Goal: Transaction & Acquisition: Purchase product/service

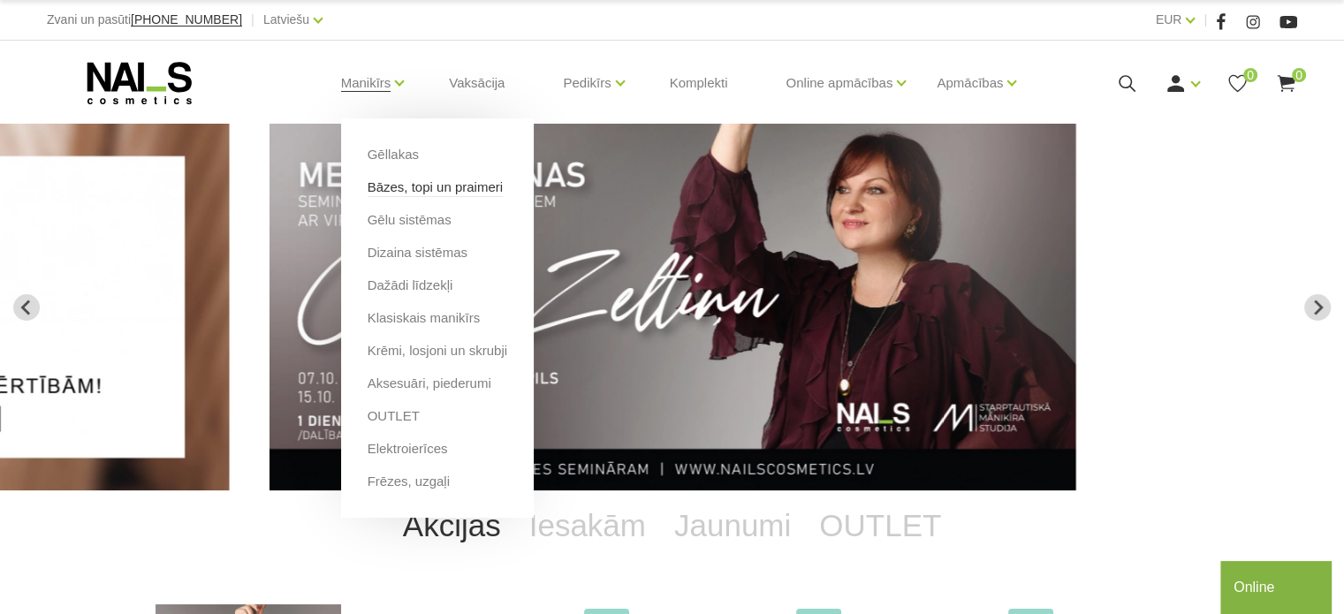
click at [417, 194] on link "Bāzes, topi un praimeri" at bounding box center [435, 187] width 135 height 19
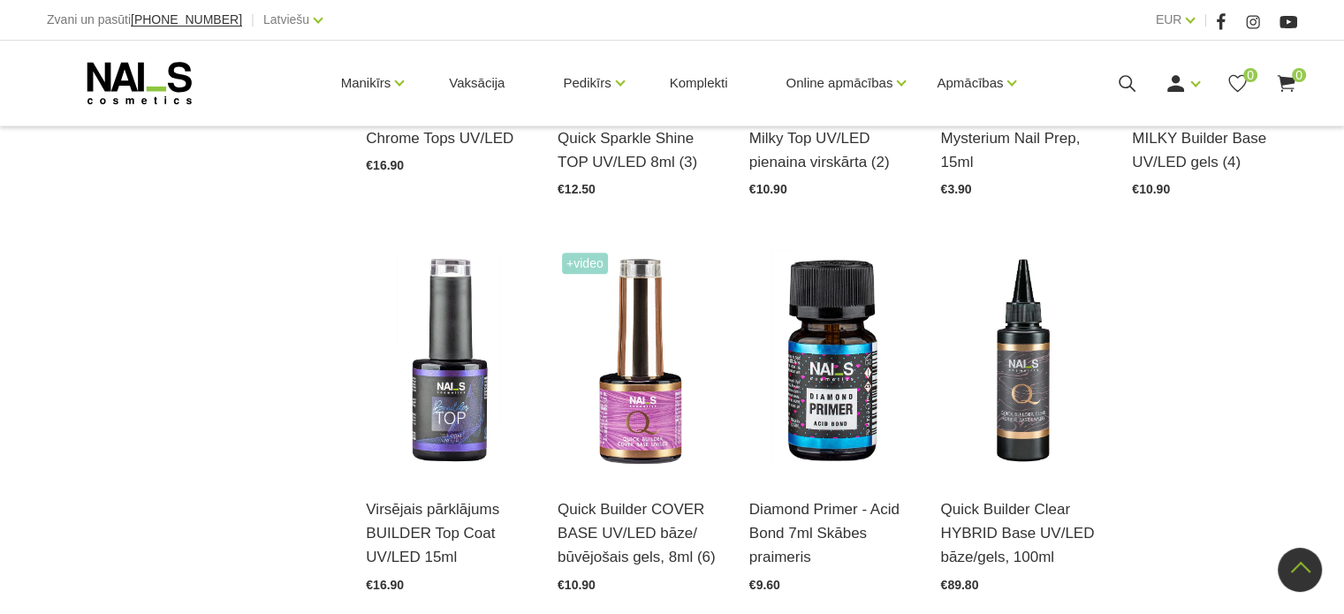
scroll to position [2033, 0]
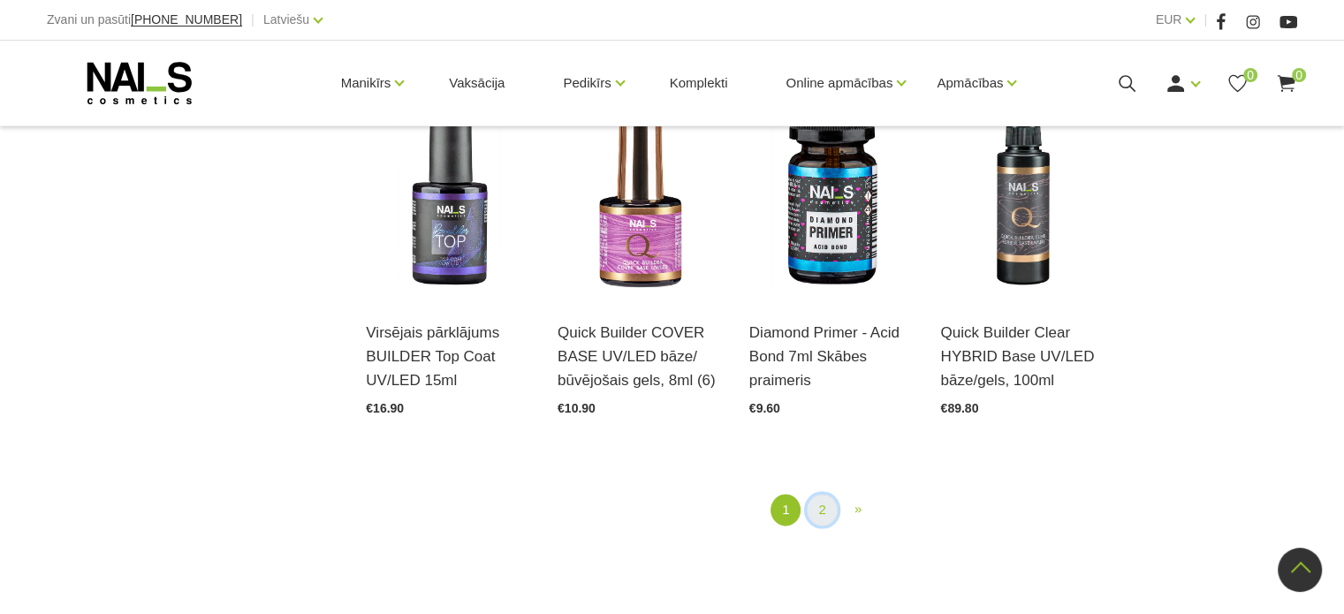
click at [824, 494] on link "2" at bounding box center [822, 510] width 30 height 33
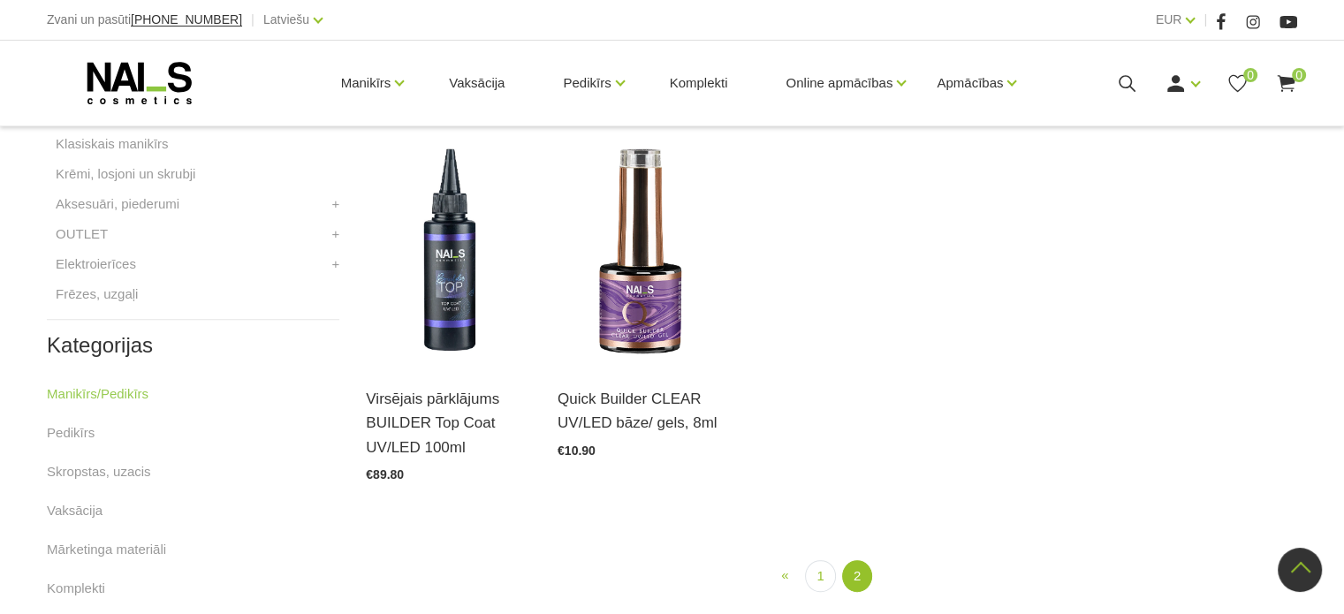
scroll to position [979, 0]
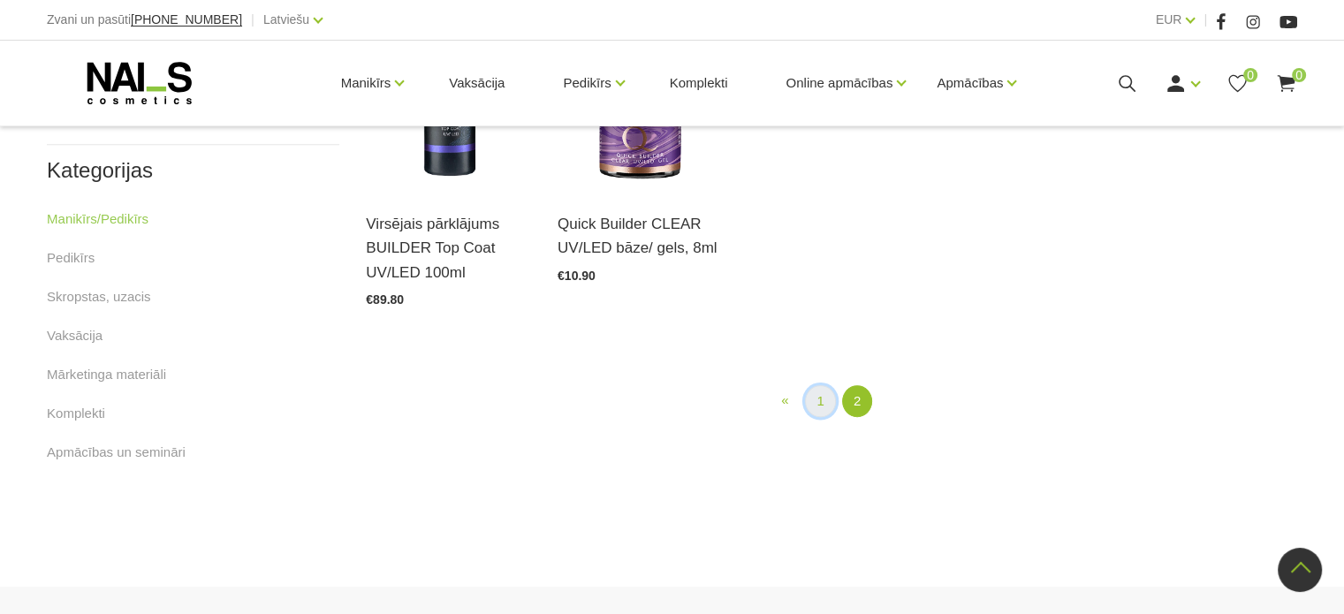
click at [817, 399] on link "1" at bounding box center [820, 401] width 30 height 33
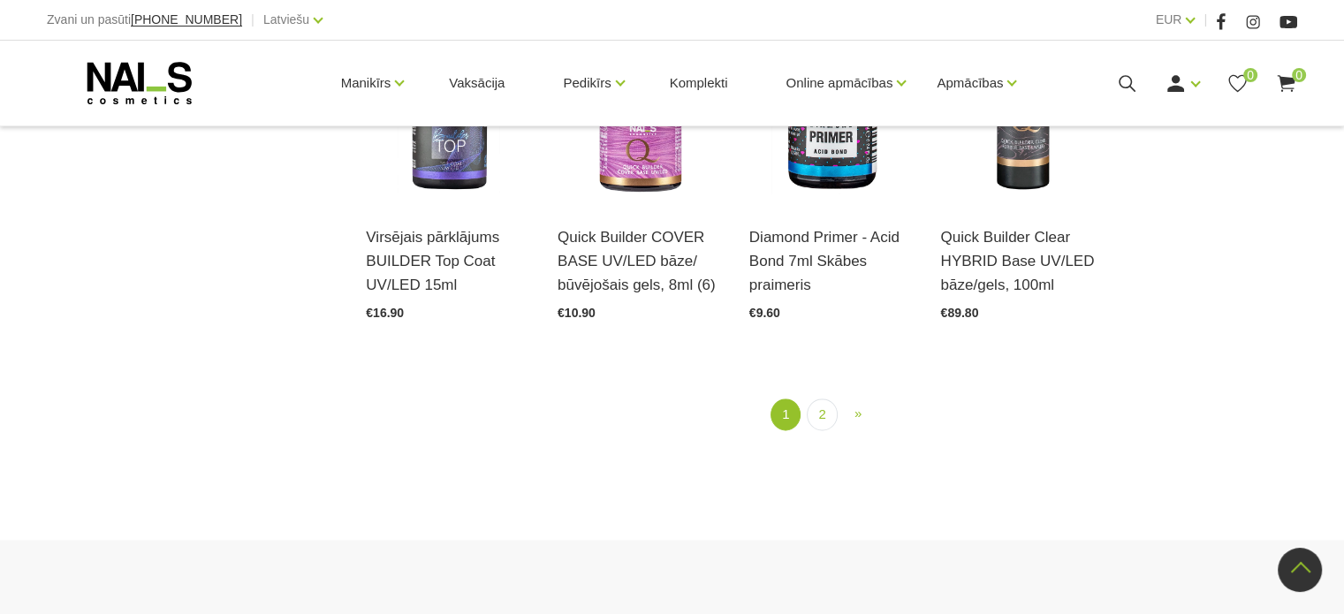
scroll to position [1951, 0]
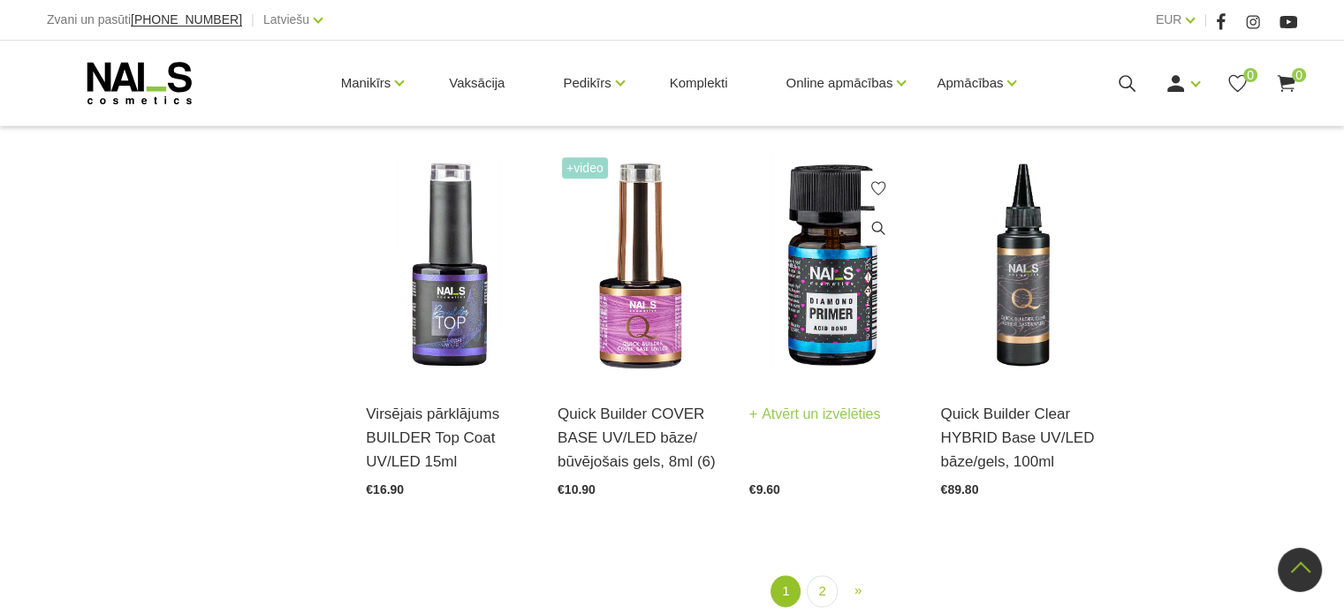
click at [833, 286] on img at bounding box center [831, 266] width 165 height 227
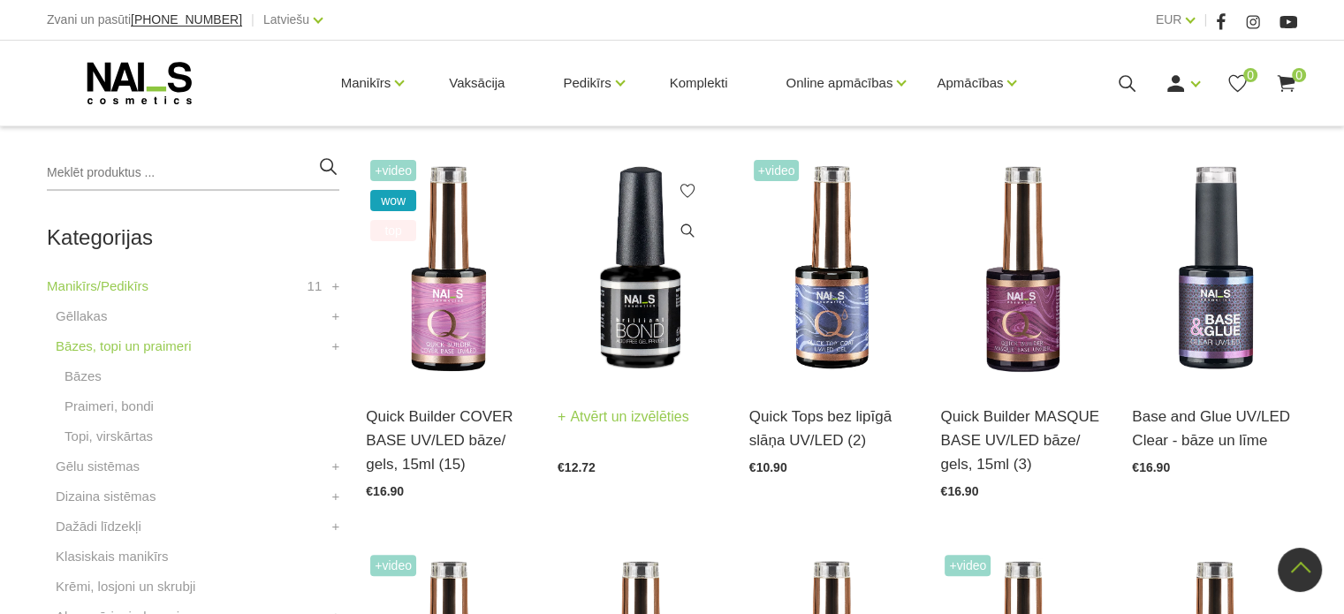
scroll to position [361, 0]
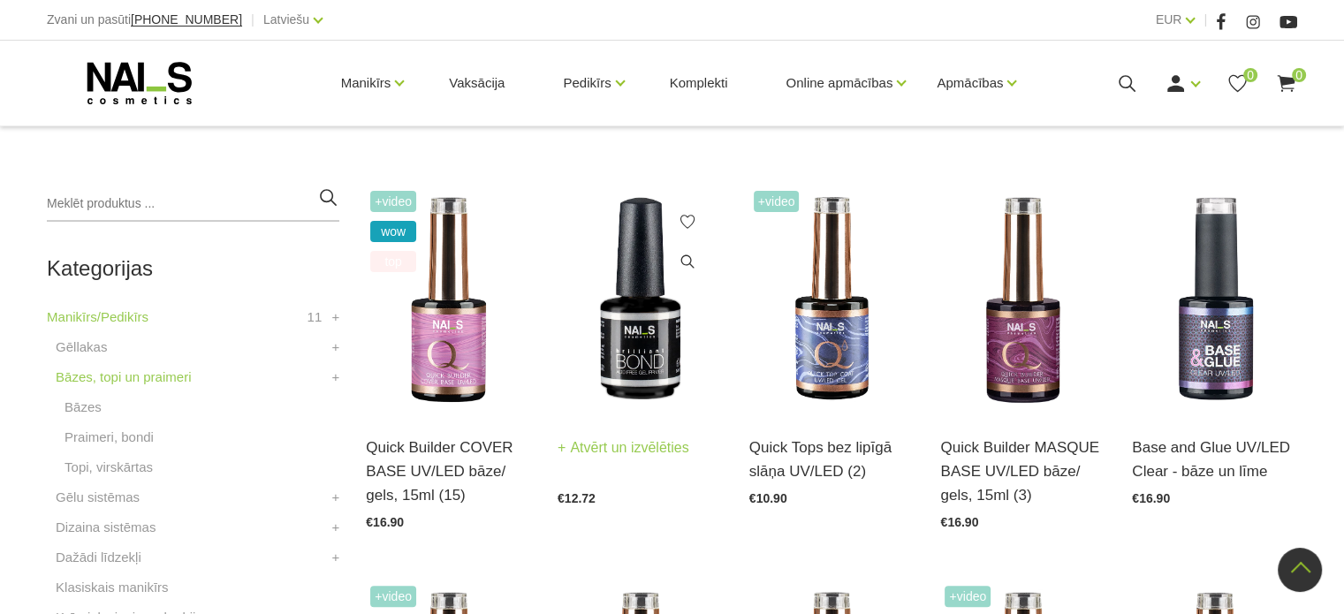
click at [665, 339] on img at bounding box center [640, 299] width 165 height 227
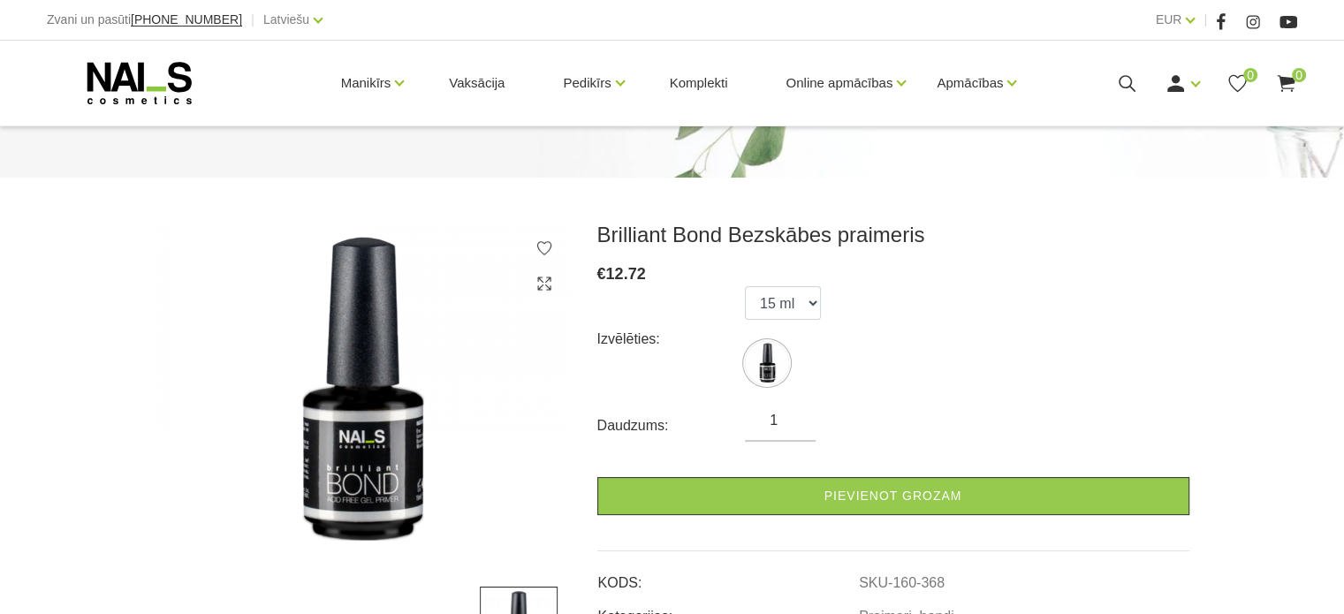
scroll to position [177, 0]
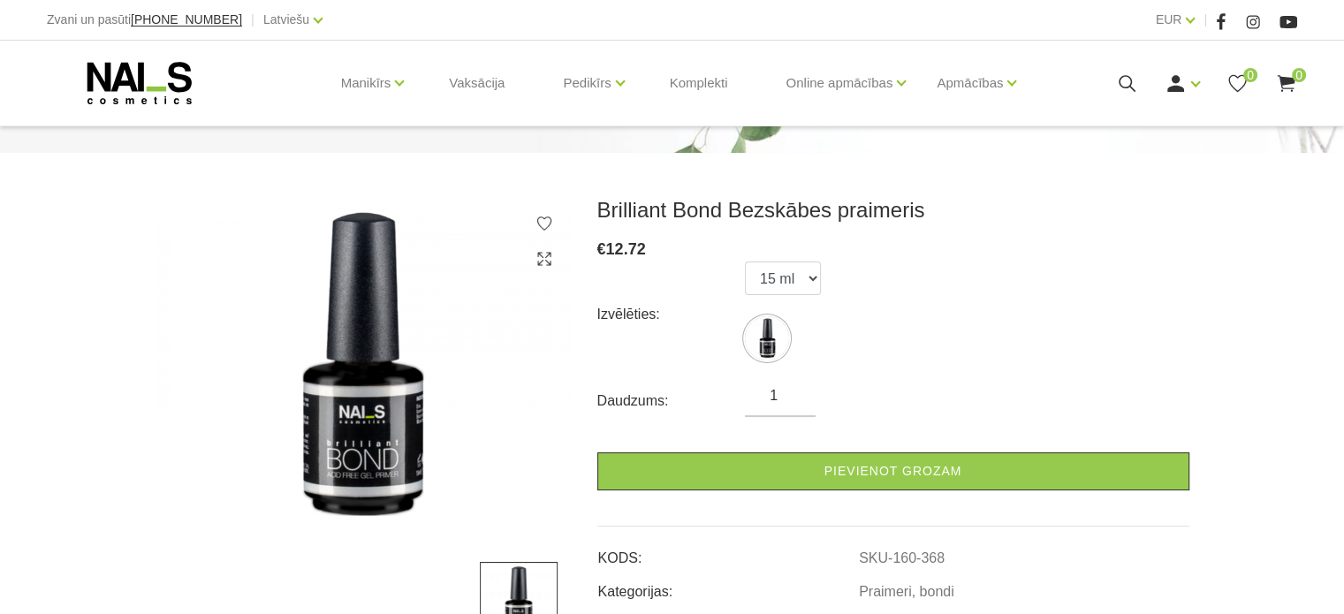
click at [141, 80] on use at bounding box center [139, 83] width 104 height 42
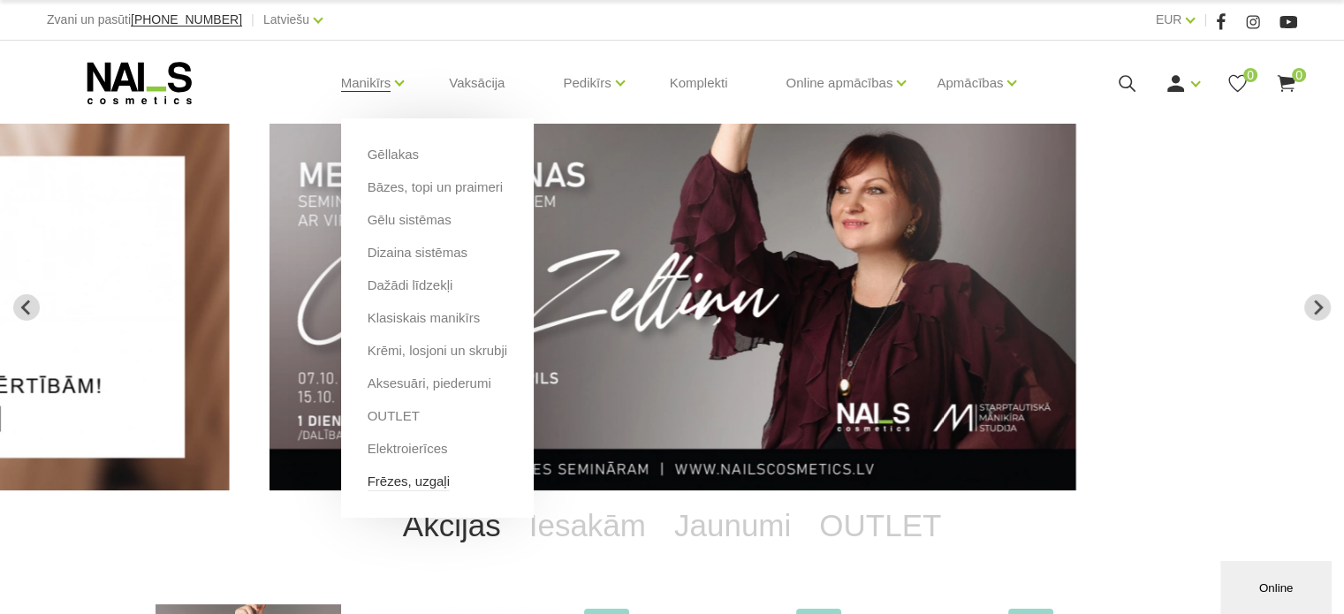
click at [421, 483] on link "Frēzes, uzgaļi" at bounding box center [409, 481] width 82 height 19
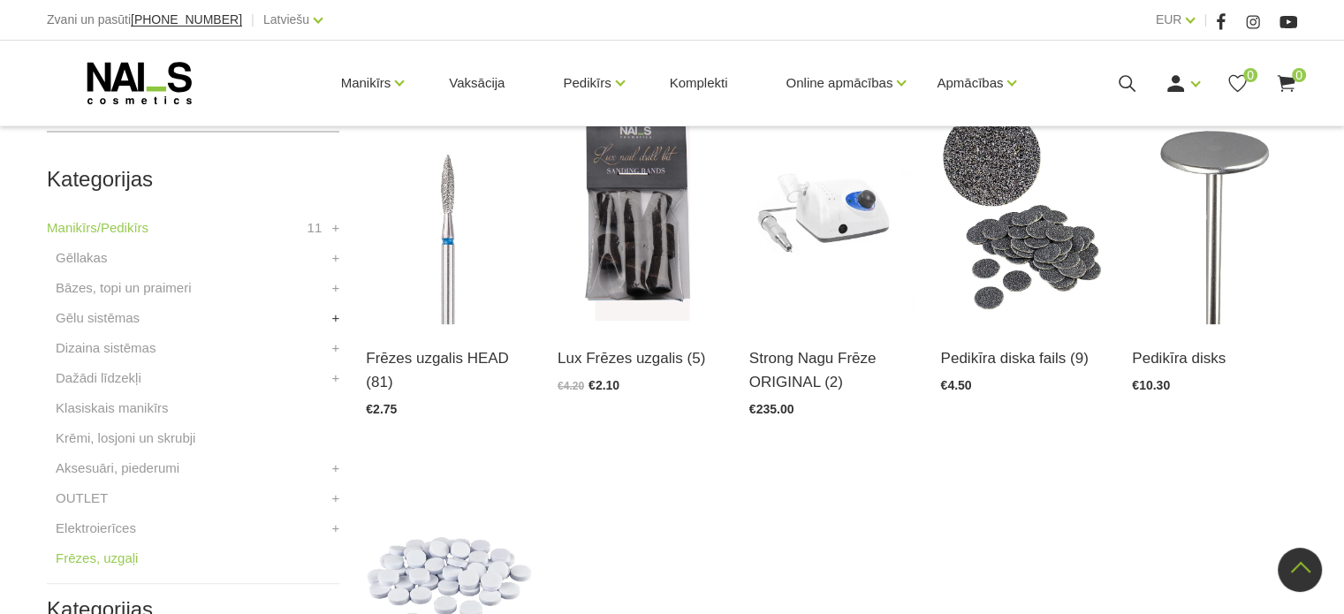
scroll to position [442, 0]
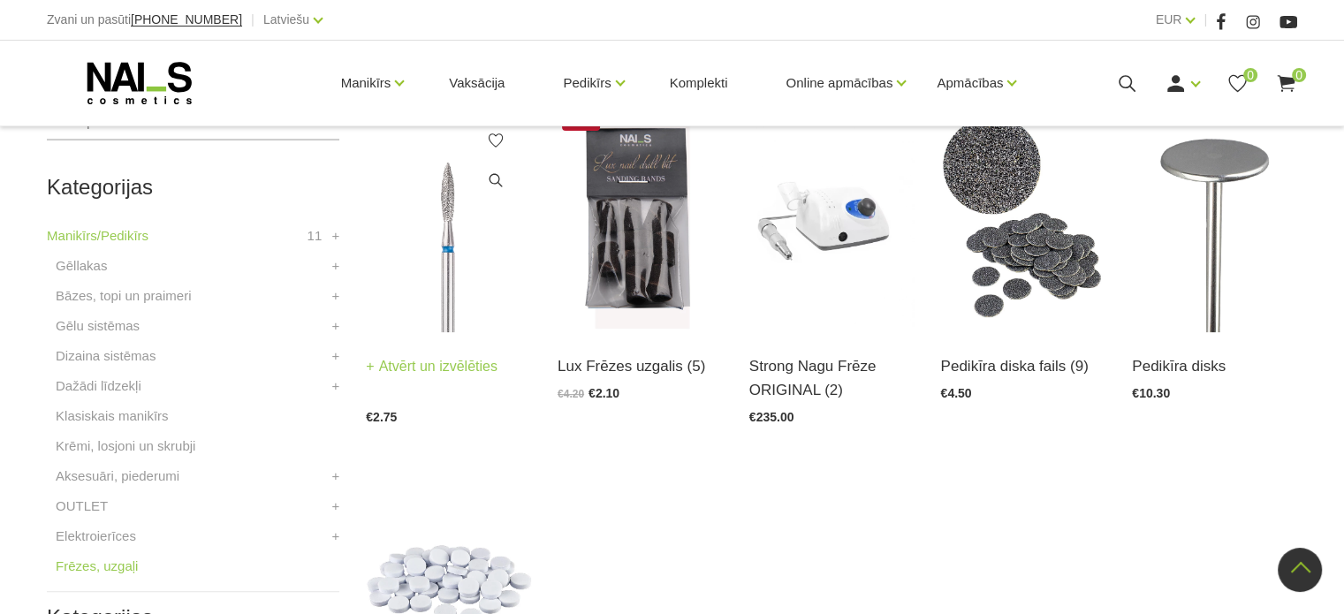
click at [449, 296] on img at bounding box center [448, 218] width 165 height 227
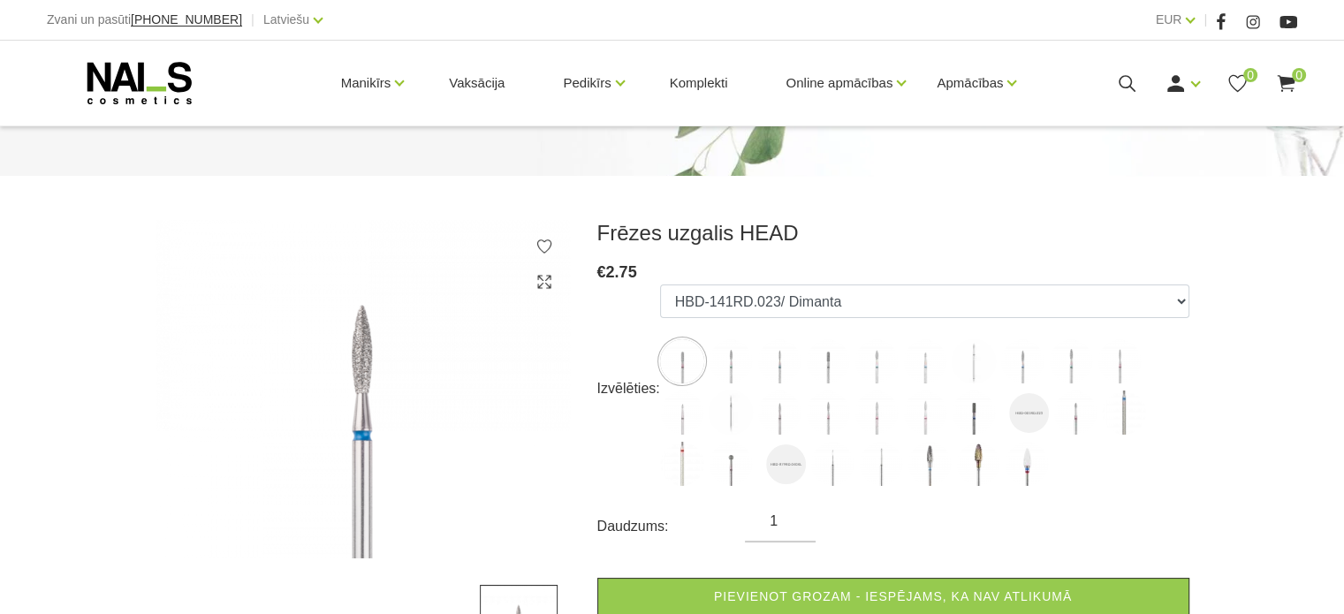
scroll to position [177, 0]
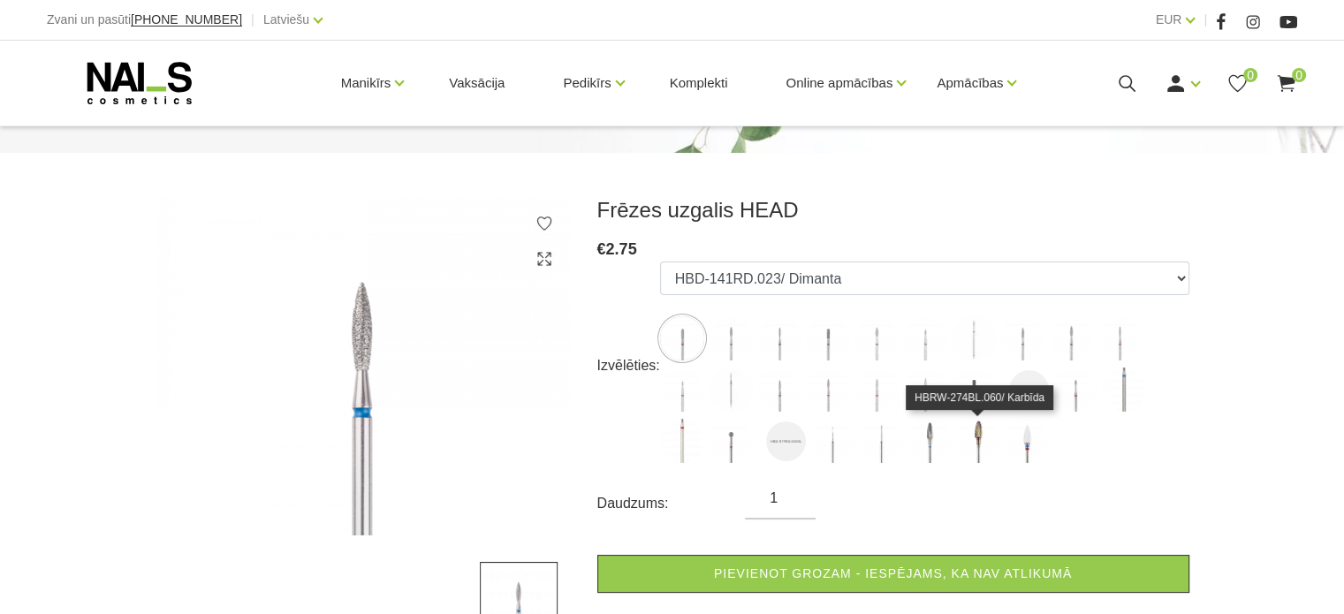
click at [979, 437] on img at bounding box center [978, 441] width 44 height 44
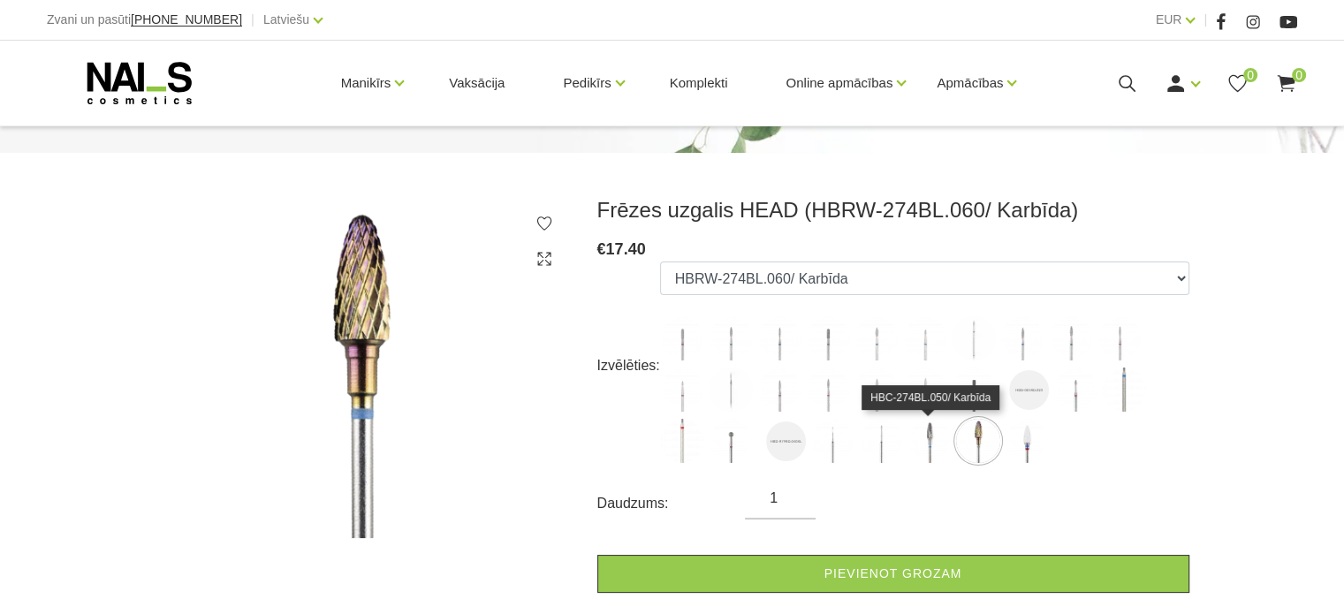
click at [930, 435] on img at bounding box center [930, 441] width 44 height 44
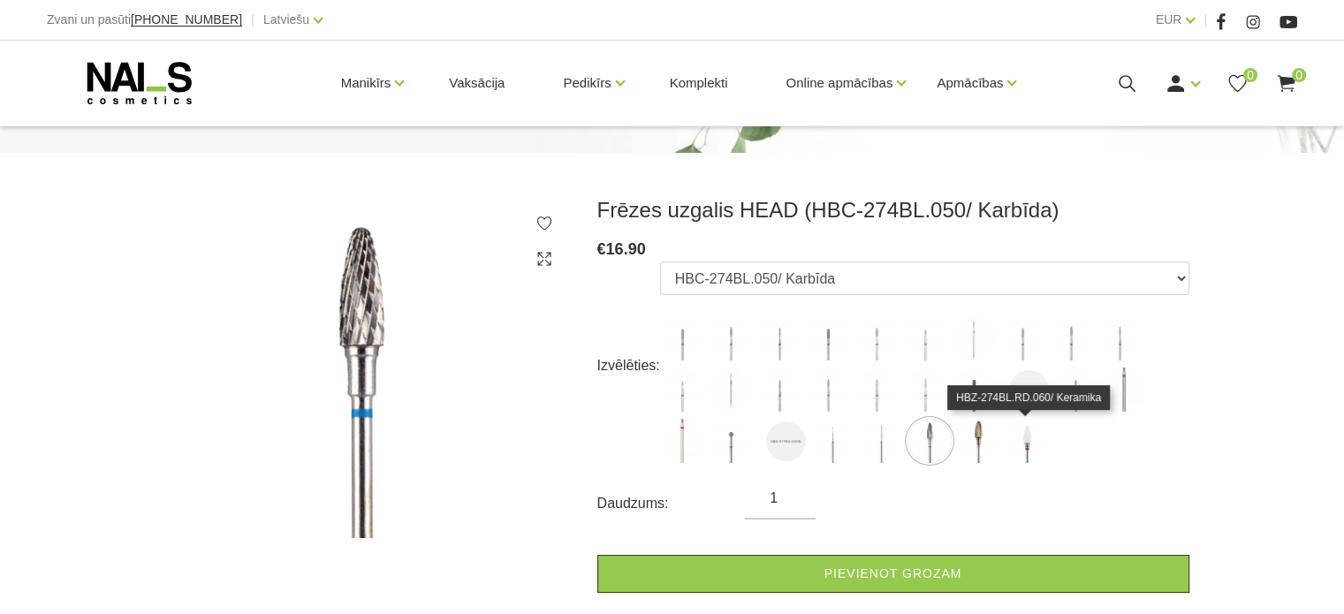
click at [1032, 441] on img at bounding box center [1027, 441] width 44 height 44
select select "5388"
